Goal: Information Seeking & Learning: Understand process/instructions

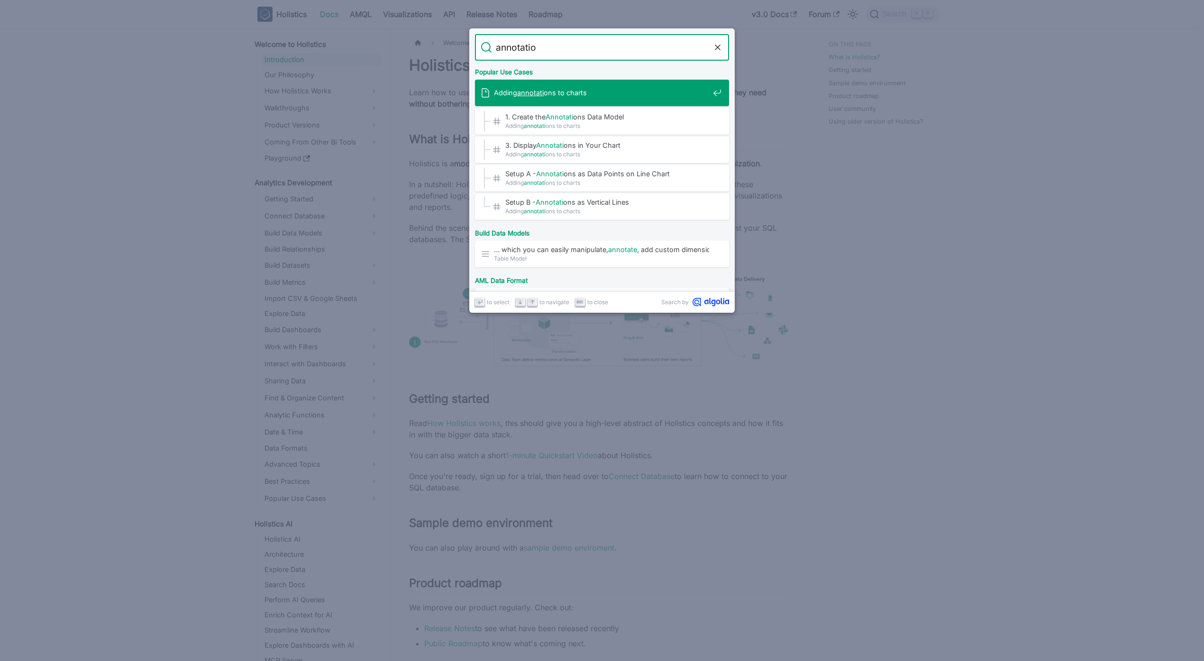
type input "annotation"
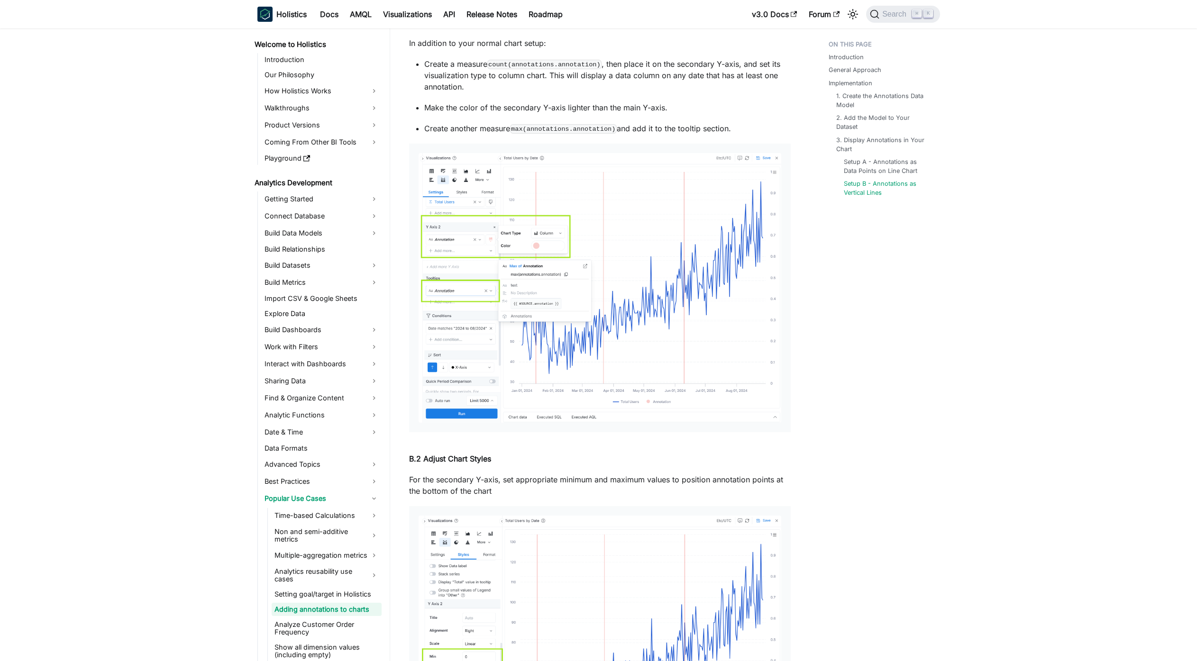
scroll to position [3327, 0]
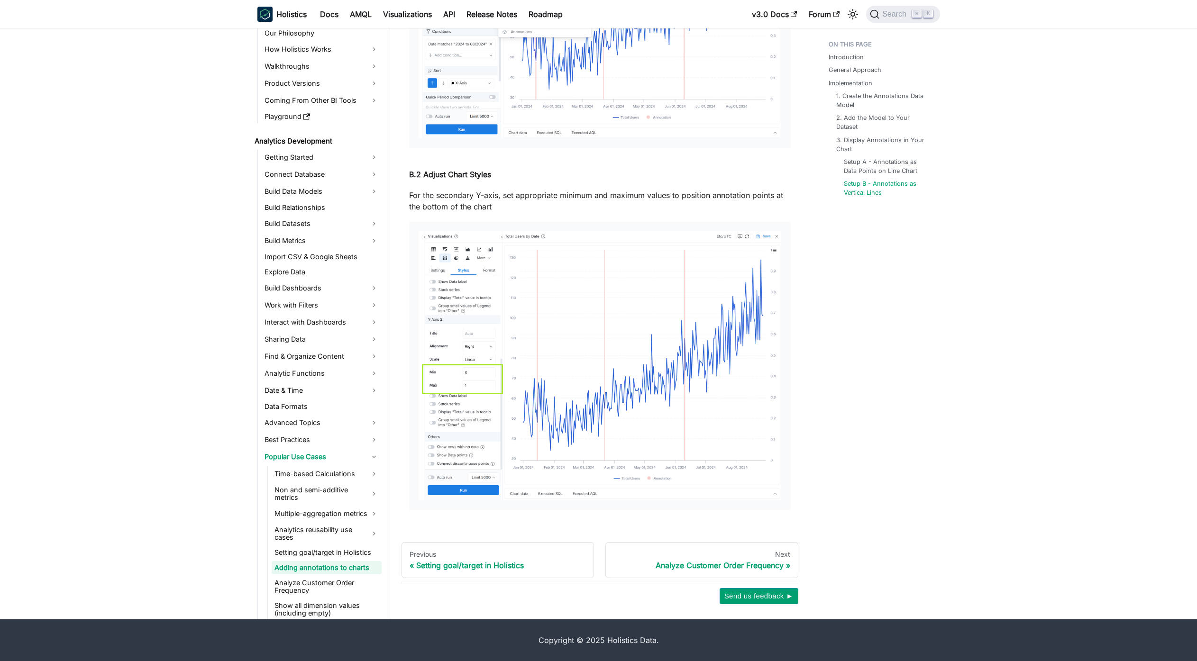
click at [681, 200] on p "For the secondary Y-axis, set appropriate minimum and maximum values to positio…" at bounding box center [600, 201] width 382 height 23
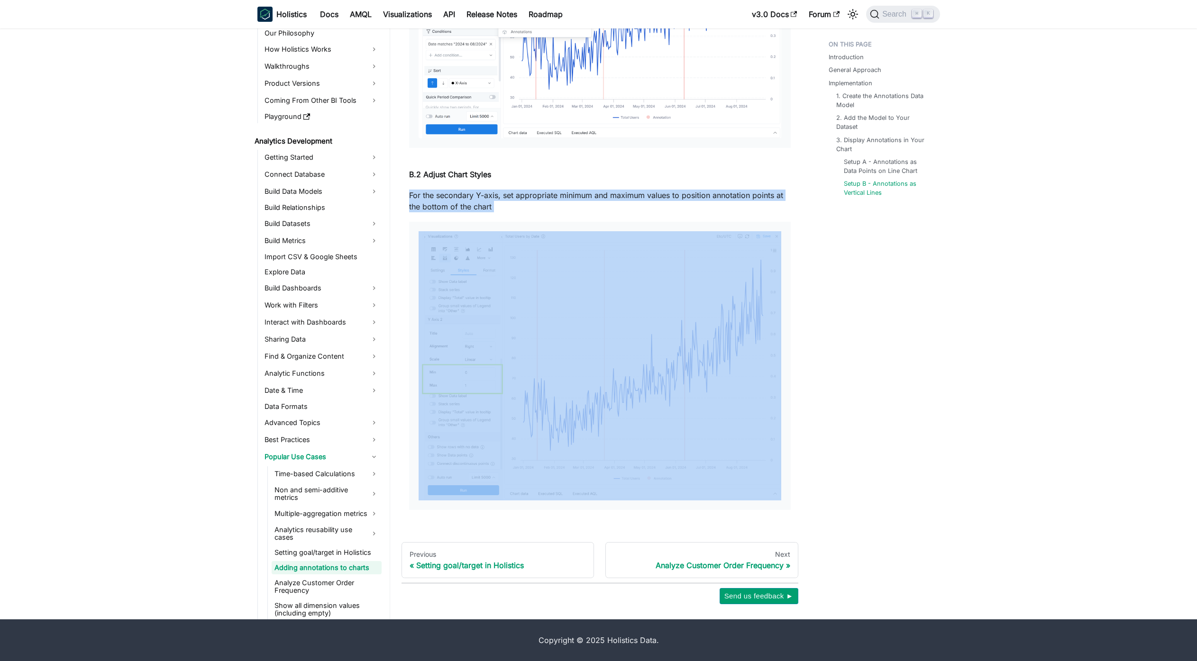
click at [704, 204] on p "For the secondary Y-axis, set appropriate minimum and maximum values to positio…" at bounding box center [600, 201] width 382 height 23
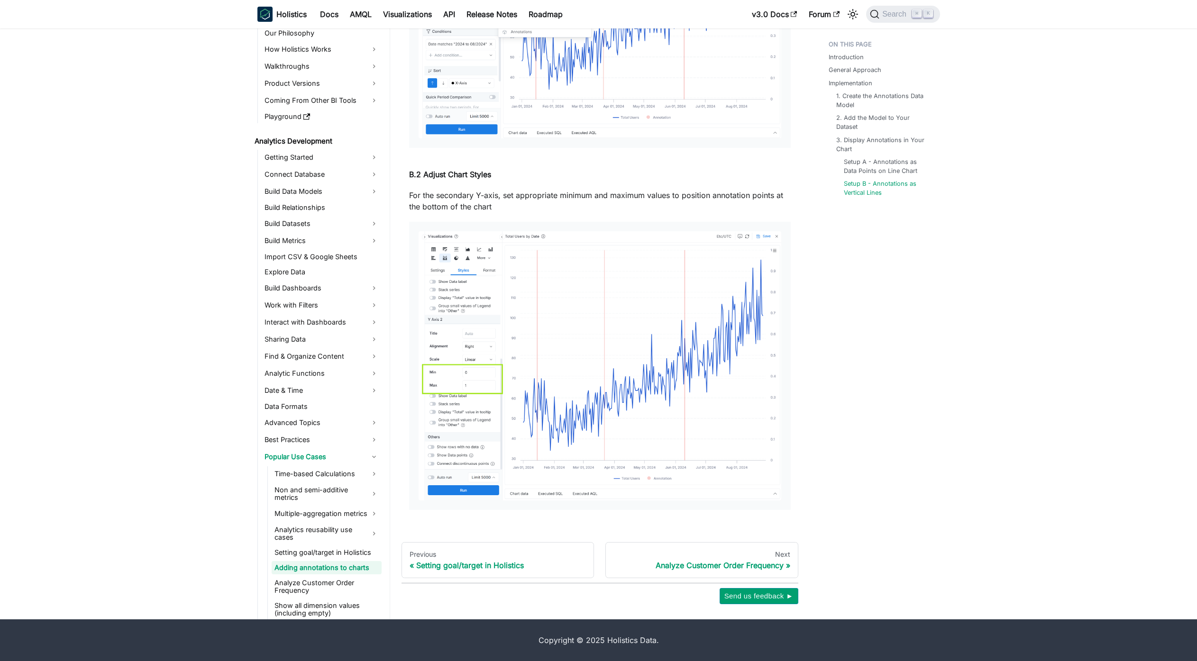
click at [704, 204] on p "For the secondary Y-axis, set appropriate minimum and maximum values to positio…" at bounding box center [600, 201] width 382 height 23
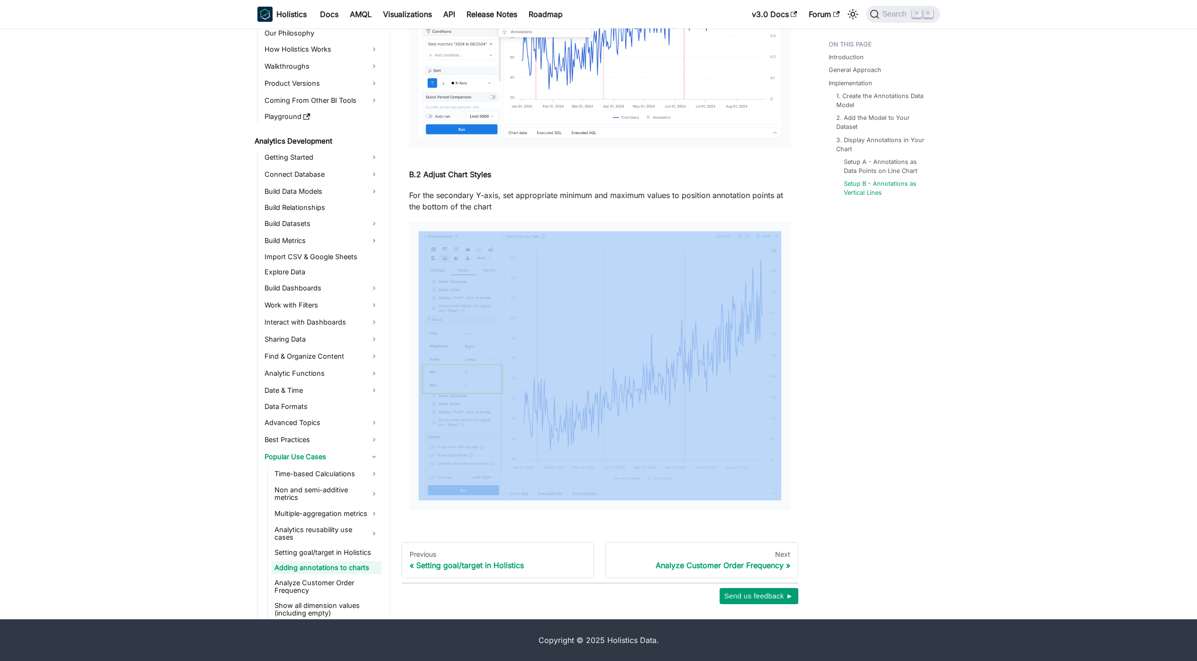
click at [704, 204] on p "For the secondary Y-axis, set appropriate minimum and maximum values to positio…" at bounding box center [600, 201] width 382 height 23
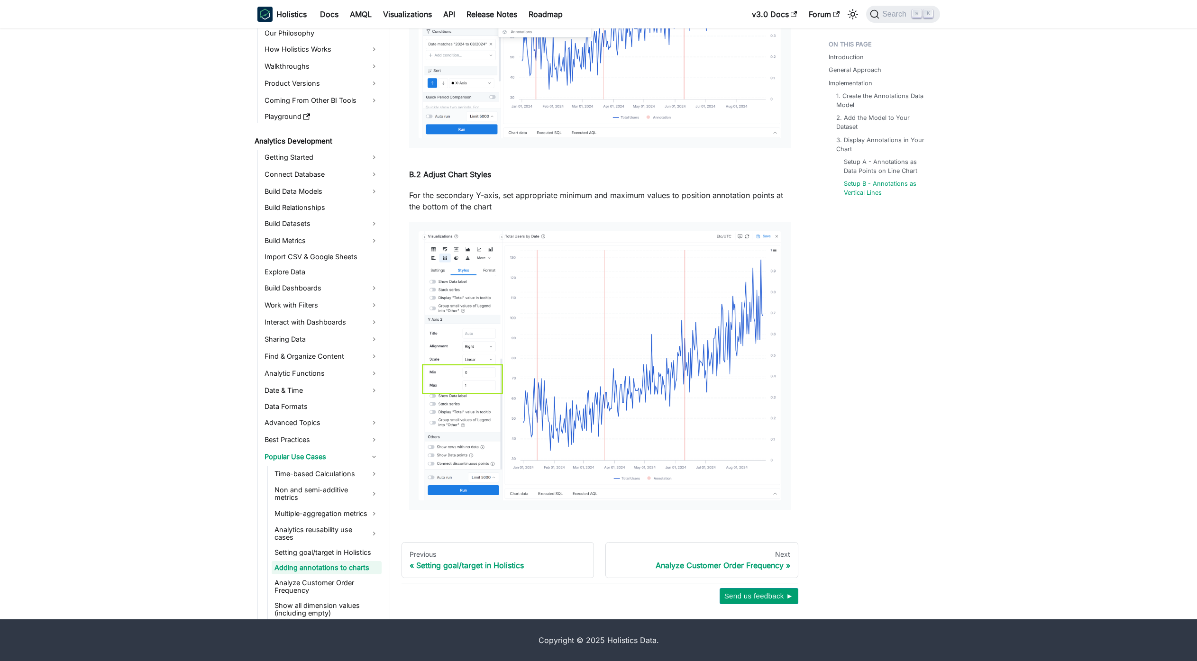
click at [704, 204] on p "For the secondary Y-axis, set appropriate minimum and maximum values to positio…" at bounding box center [600, 201] width 382 height 23
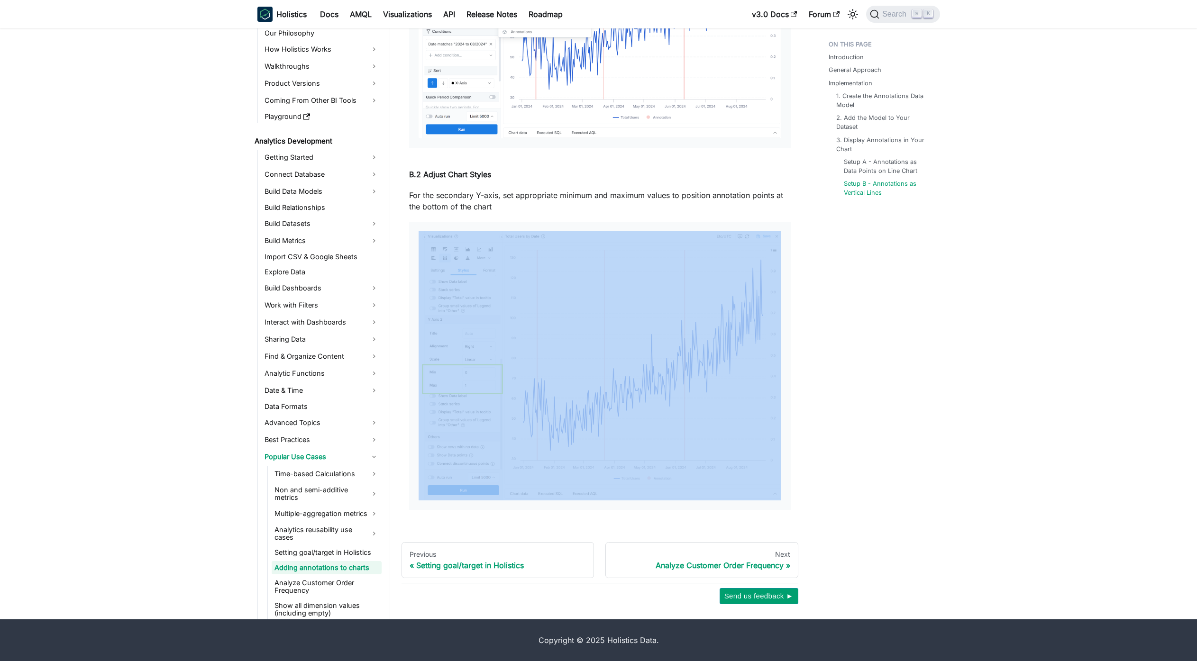
click at [704, 204] on p "For the secondary Y-axis, set appropriate minimum and maximum values to positio…" at bounding box center [600, 201] width 382 height 23
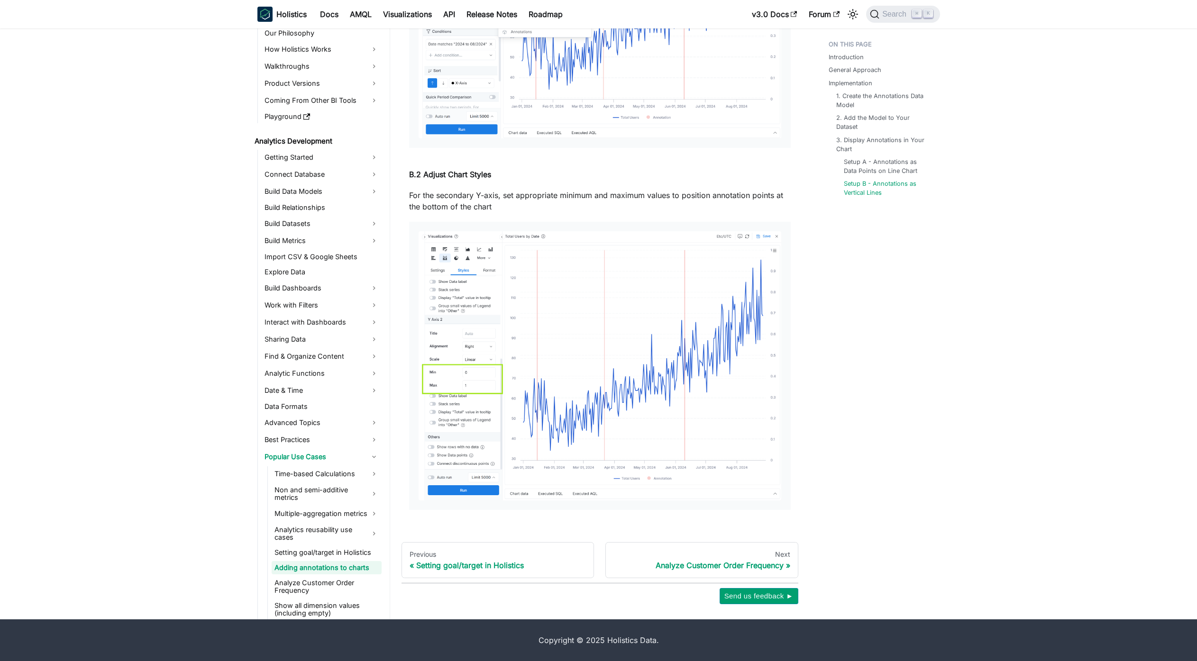
click at [718, 223] on div at bounding box center [600, 366] width 382 height 289
click at [738, 209] on p "For the secondary Y-axis, set appropriate minimum and maximum values to positio…" at bounding box center [600, 201] width 382 height 23
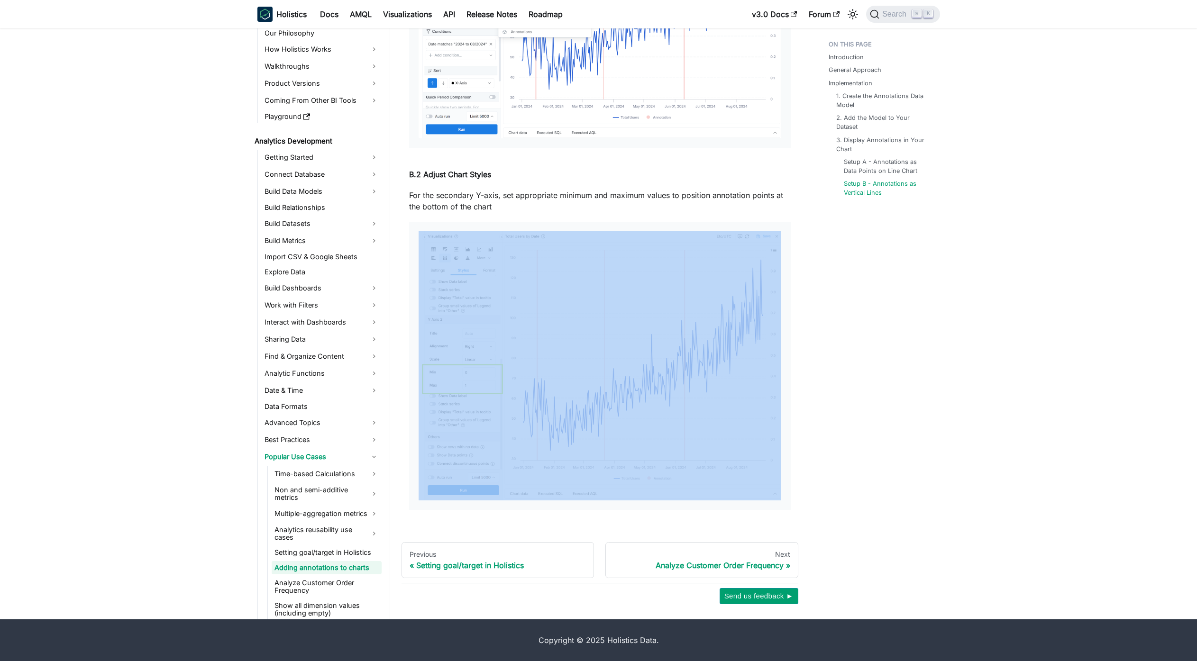
click at [738, 209] on p "For the secondary Y-axis, set appropriate minimum and maximum values to positio…" at bounding box center [600, 201] width 382 height 23
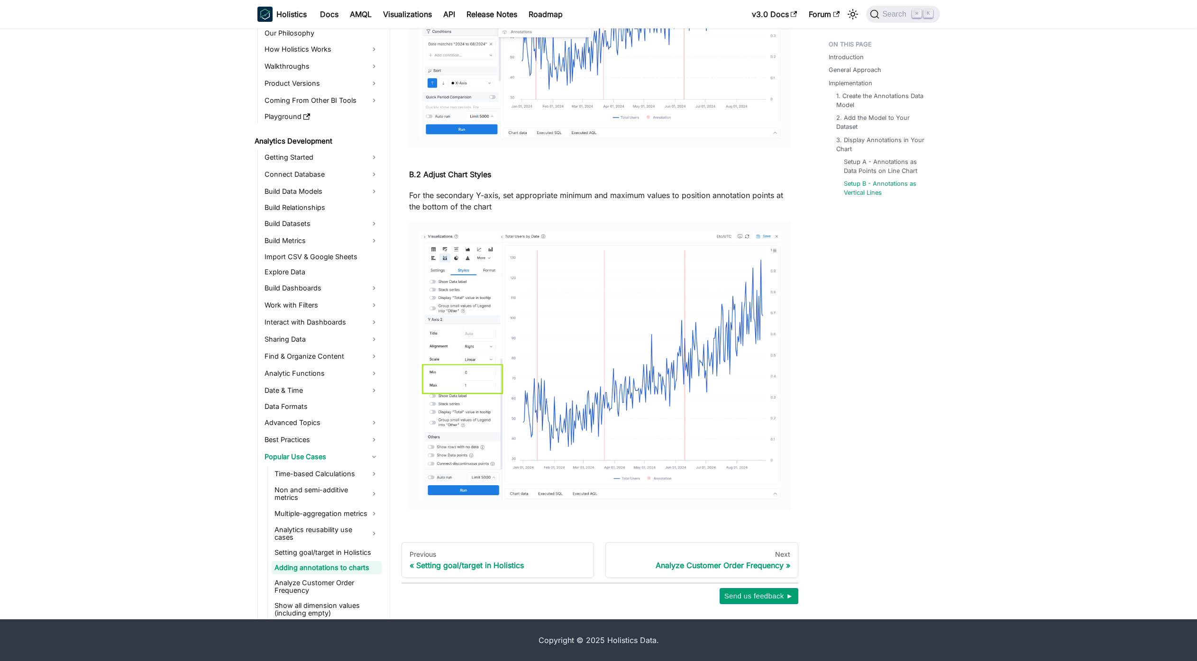
click at [679, 204] on p "For the secondary Y-axis, set appropriate minimum and maximum values to positio…" at bounding box center [600, 201] width 382 height 23
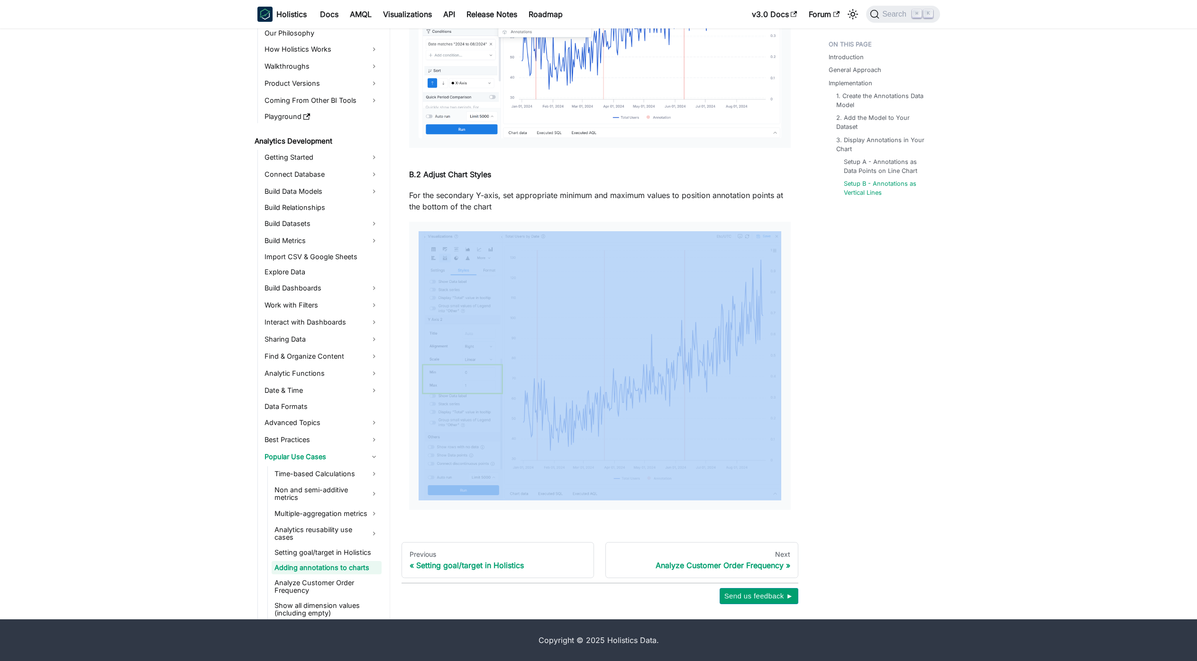
click at [679, 204] on p "For the secondary Y-axis, set appropriate minimum and maximum values to positio…" at bounding box center [600, 201] width 382 height 23
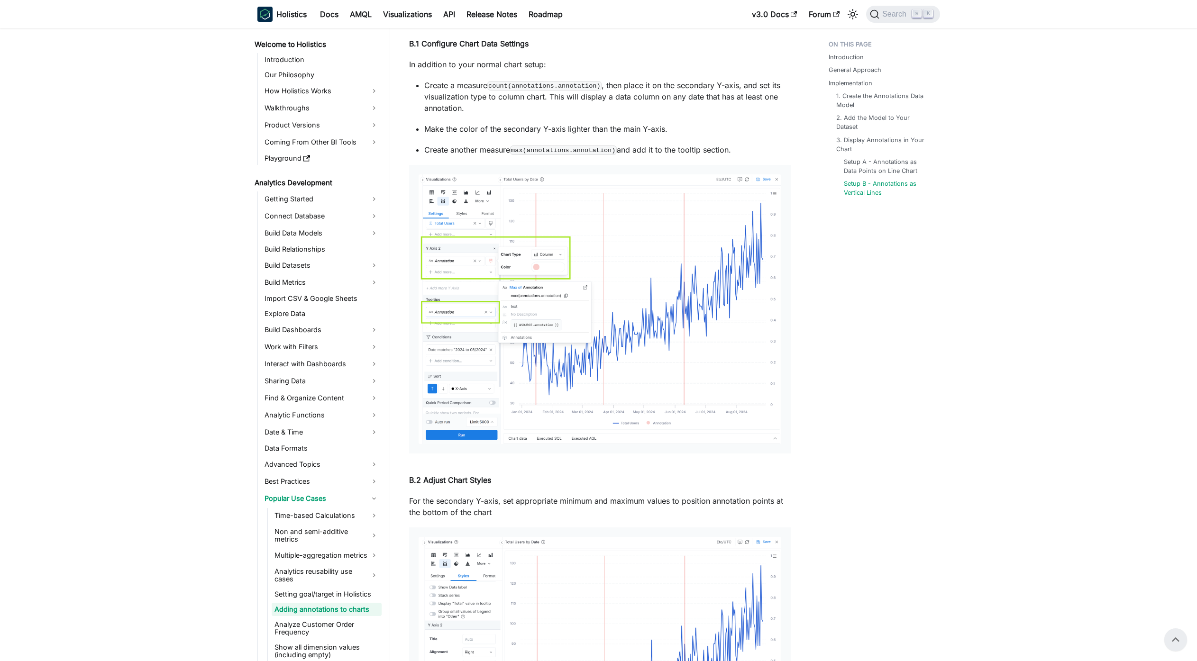
scroll to position [3198, 0]
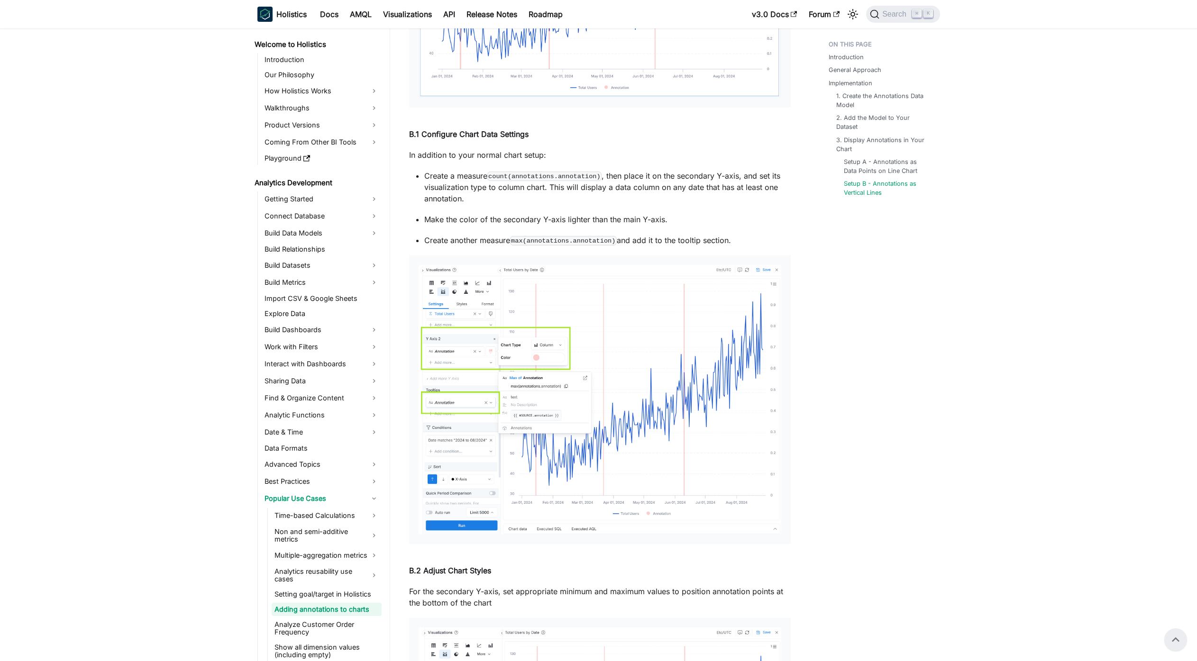
click at [664, 231] on ul "Create a measure count(annotations.annotation) , then place it on the secondary…" at bounding box center [600, 208] width 382 height 76
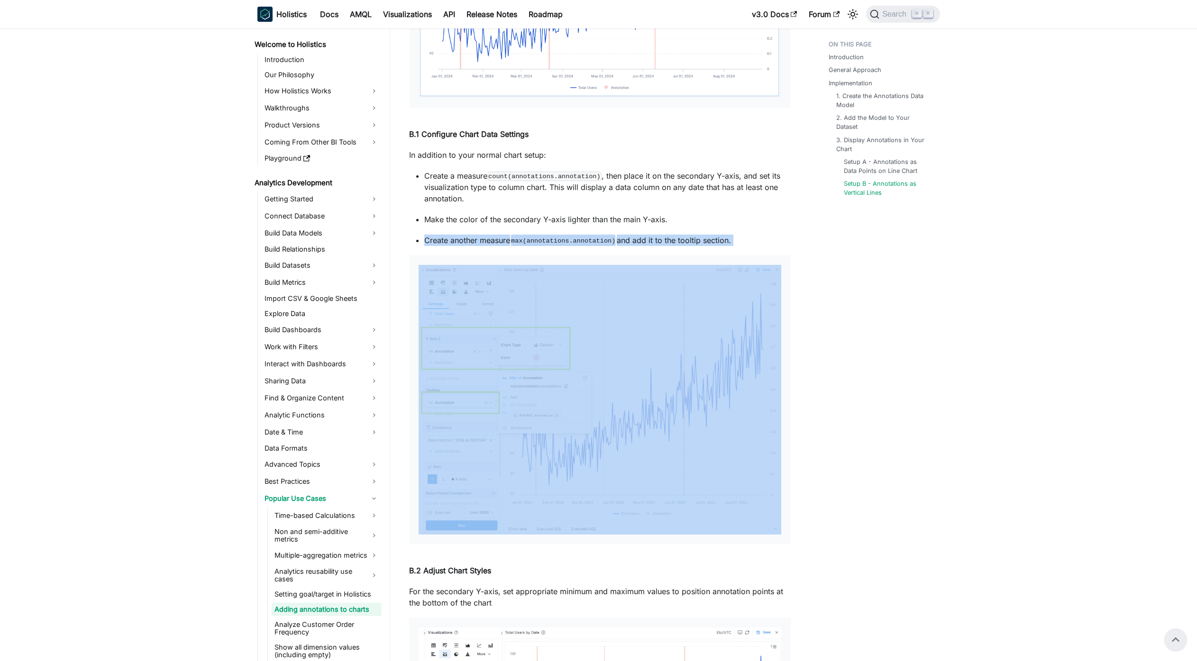
click at [570, 237] on code "max(annotations.annotation)" at bounding box center [563, 240] width 107 height 9
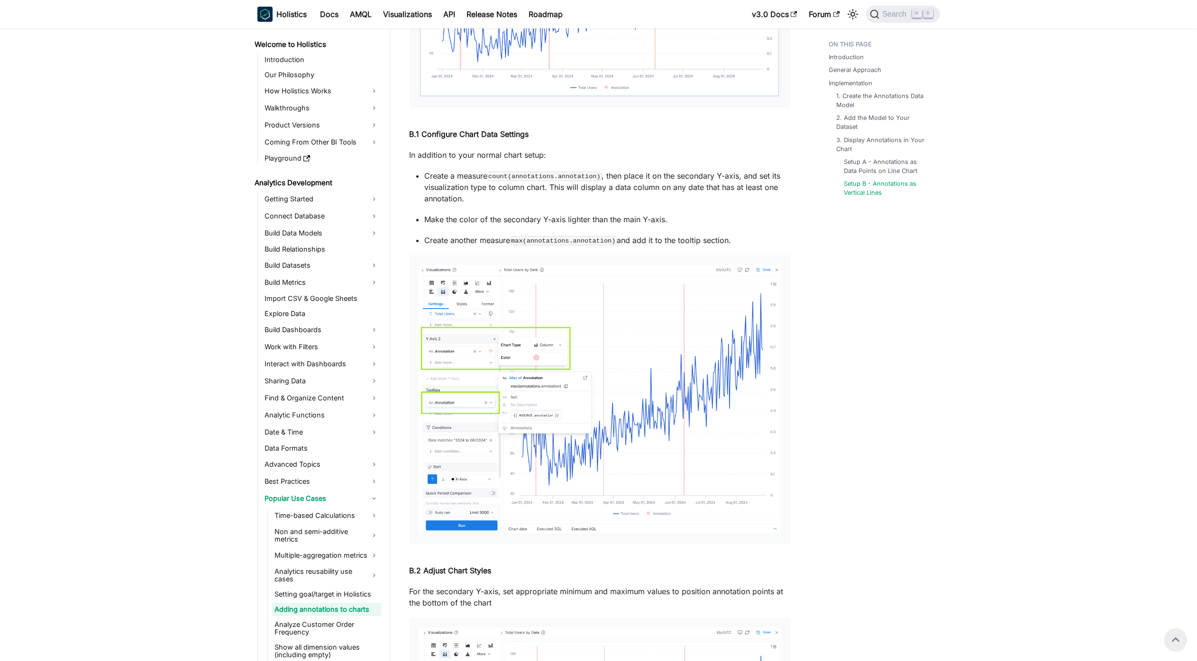
click at [570, 237] on code "max(annotations.annotation)" at bounding box center [563, 240] width 107 height 9
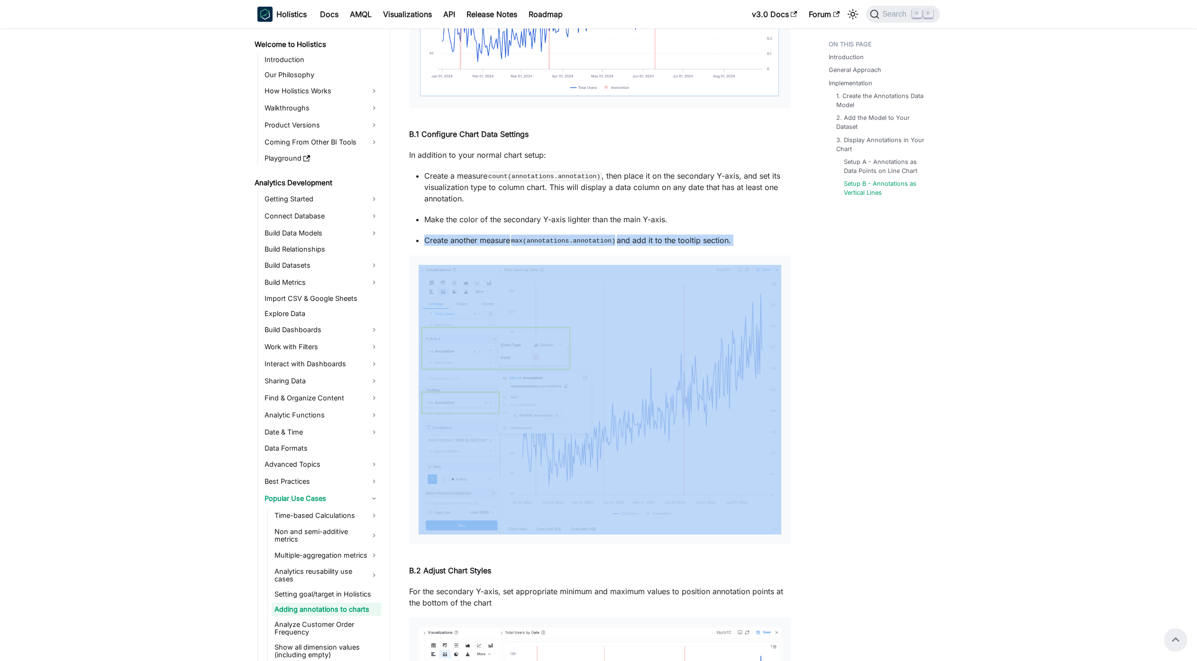
click at [597, 233] on ul "Create a measure count(annotations.annotation) , then place it on the secondary…" at bounding box center [600, 208] width 382 height 76
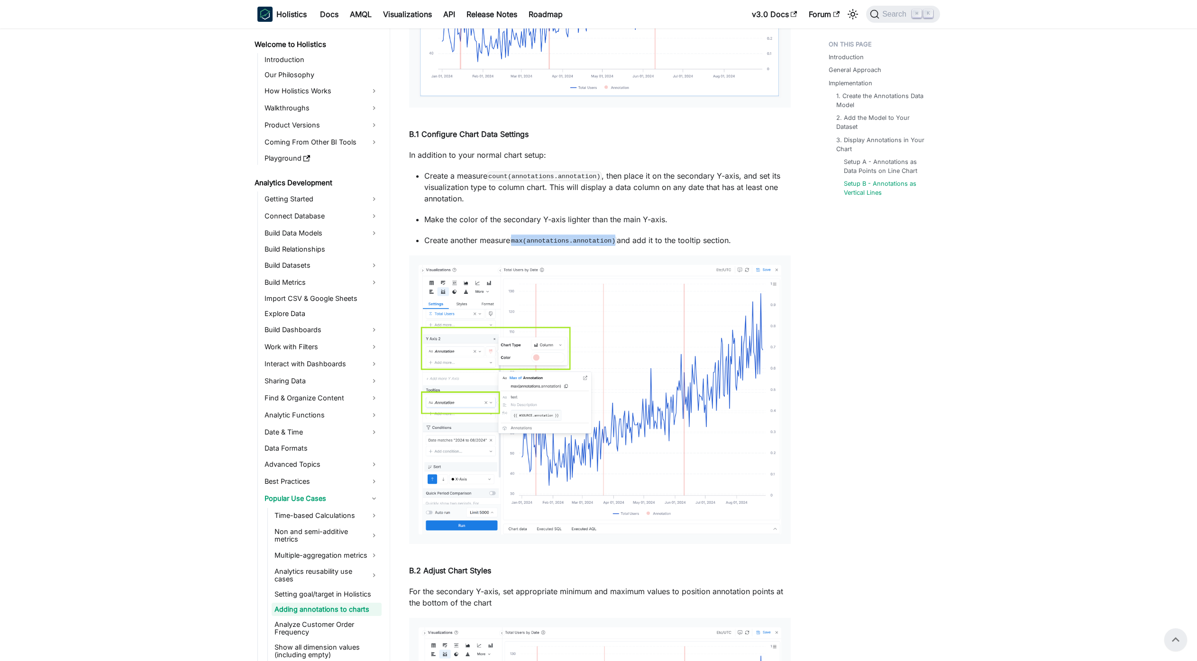
drag, startPoint x: 620, startPoint y: 241, endPoint x: 513, endPoint y: 243, distance: 106.7
click at [513, 243] on p "Create another measure max(annotations.annotation) and add it to the tooltip se…" at bounding box center [607, 240] width 367 height 11
click at [514, 243] on code "max(annotations.annotation)" at bounding box center [563, 240] width 107 height 9
drag, startPoint x: 514, startPoint y: 243, endPoint x: 614, endPoint y: 241, distance: 100.5
click at [614, 241] on code "max(annotations.annotation)" at bounding box center [563, 240] width 107 height 9
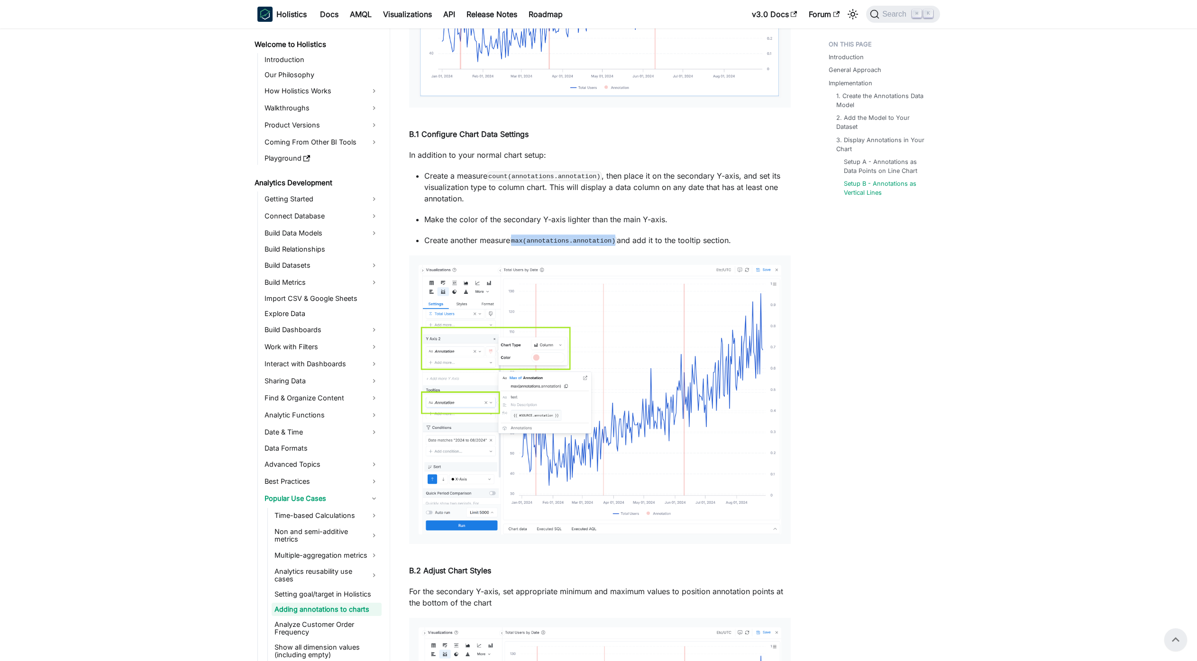
click at [614, 241] on code "max(annotations.annotation)" at bounding box center [563, 240] width 107 height 9
drag, startPoint x: 620, startPoint y: 242, endPoint x: 514, endPoint y: 242, distance: 106.2
click at [514, 242] on p "Create another measure max(annotations.annotation) and add it to the tooltip se…" at bounding box center [607, 240] width 367 height 11
click at [514, 242] on code "max(annotations.annotation)" at bounding box center [563, 240] width 107 height 9
drag, startPoint x: 514, startPoint y: 242, endPoint x: 619, endPoint y: 238, distance: 105.4
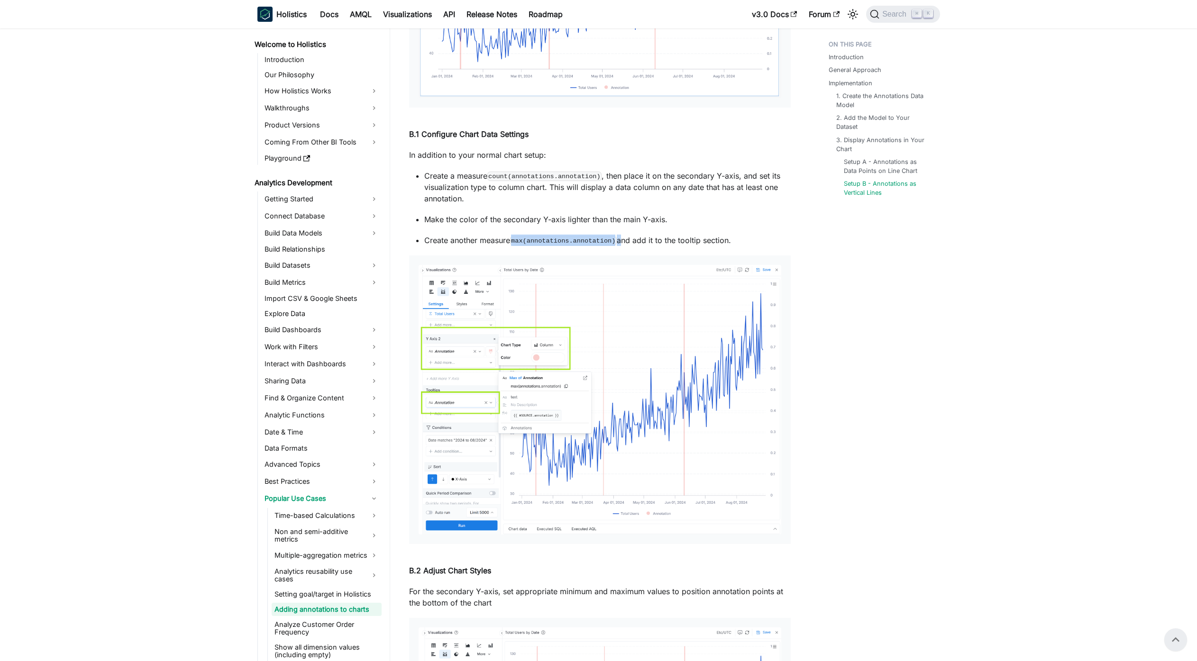
click at [617, 238] on code "max(annotations.annotation)" at bounding box center [563, 240] width 107 height 9
drag, startPoint x: 619, startPoint y: 238, endPoint x: 513, endPoint y: 245, distance: 106.5
click at [513, 245] on p "Create another measure max(annotations.annotation) and add it to the tooltip se…" at bounding box center [607, 240] width 367 height 11
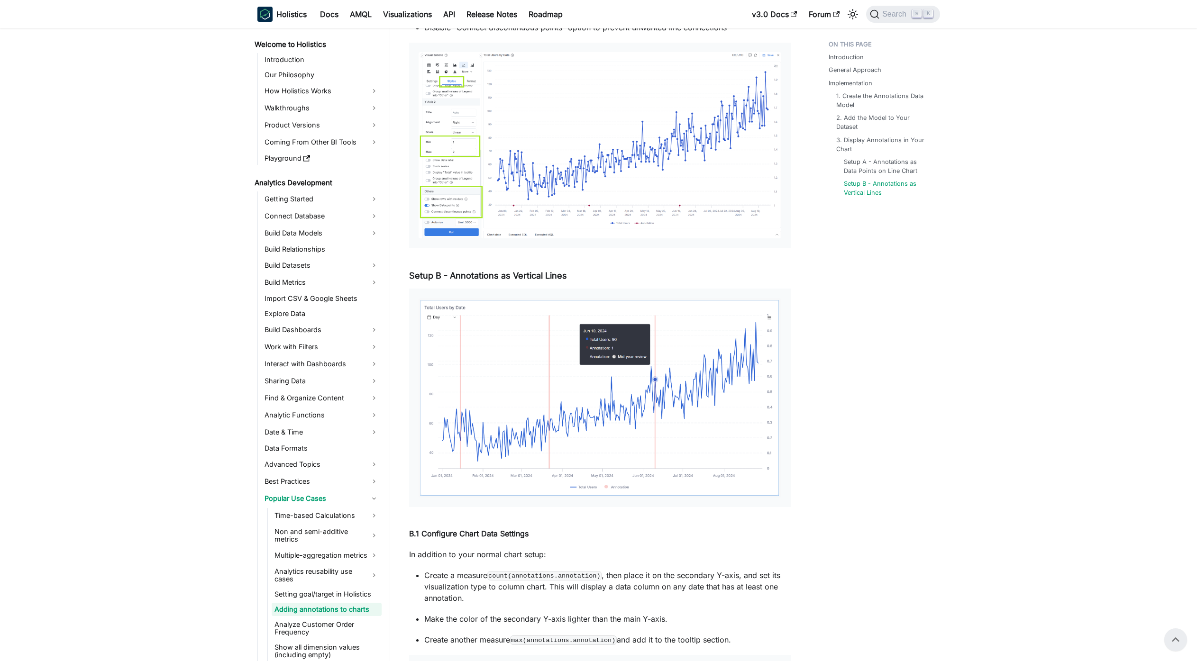
scroll to position [2798, 0]
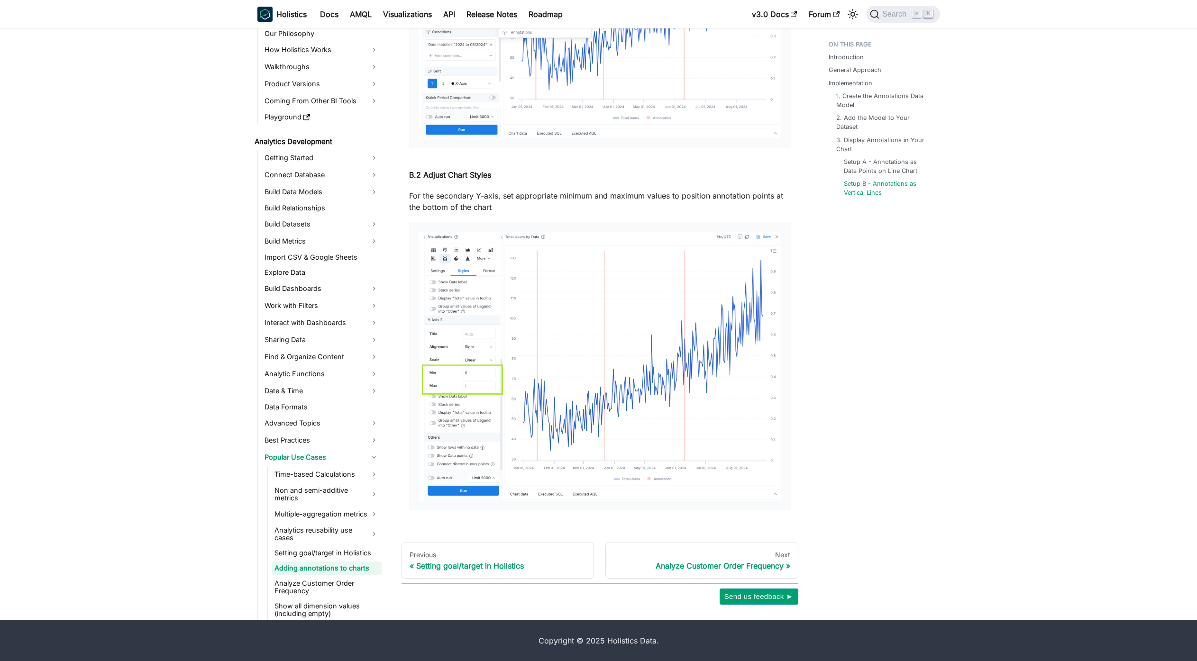
scroll to position [3594, 0]
